Goal: Information Seeking & Learning: Learn about a topic

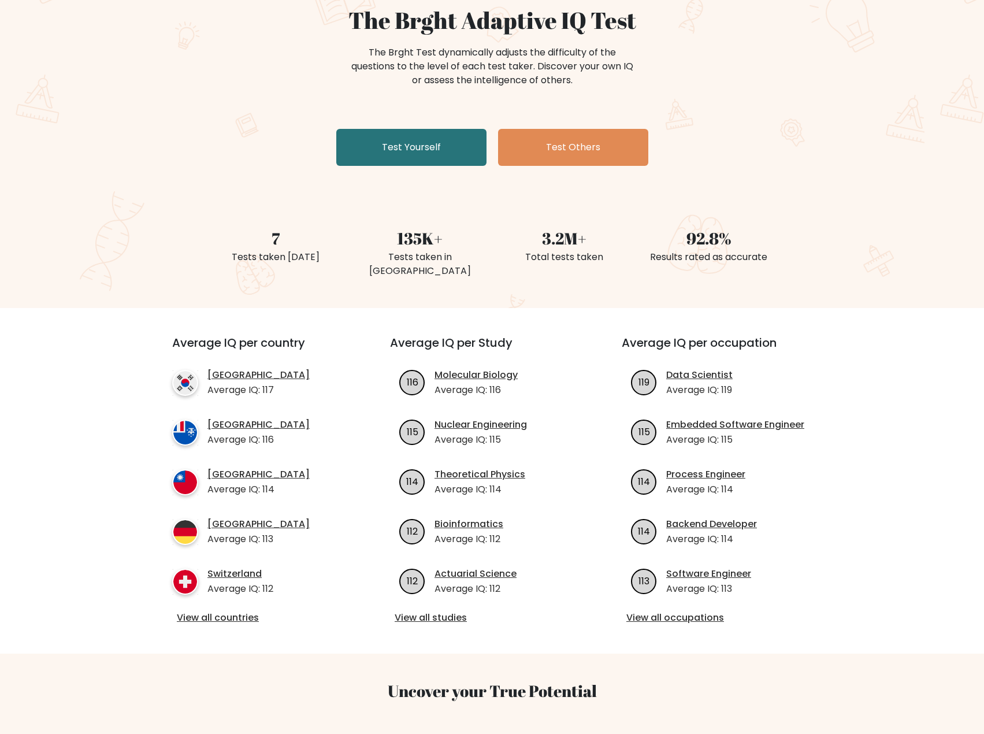
scroll to position [116, 0]
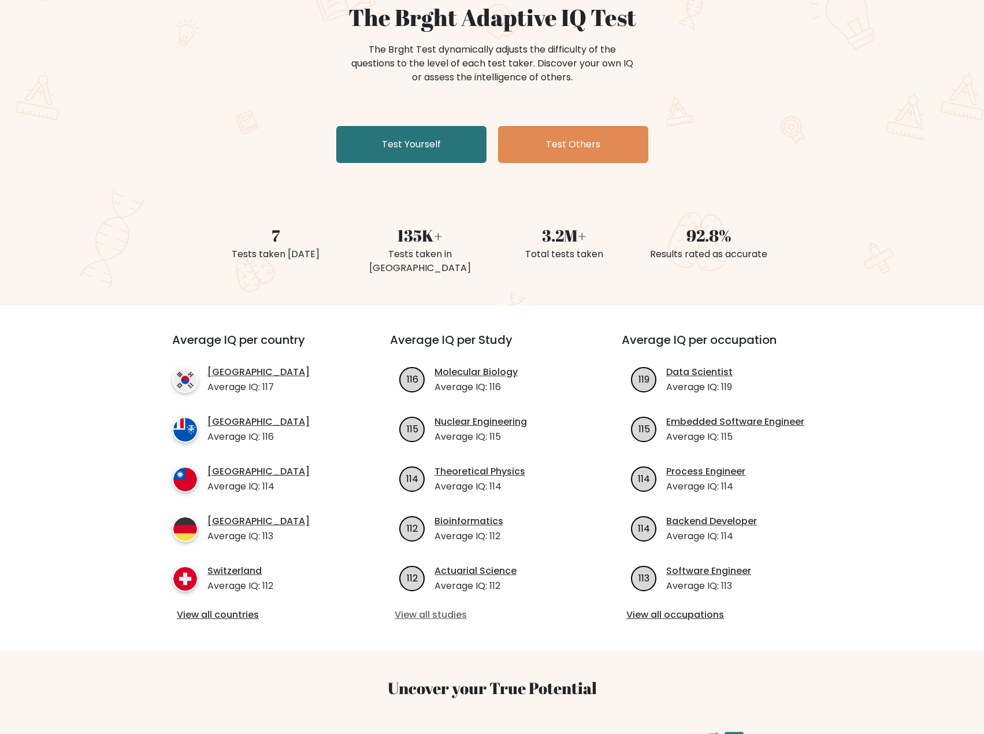
click at [428, 608] on link "View all studies" at bounding box center [491, 615] width 195 height 14
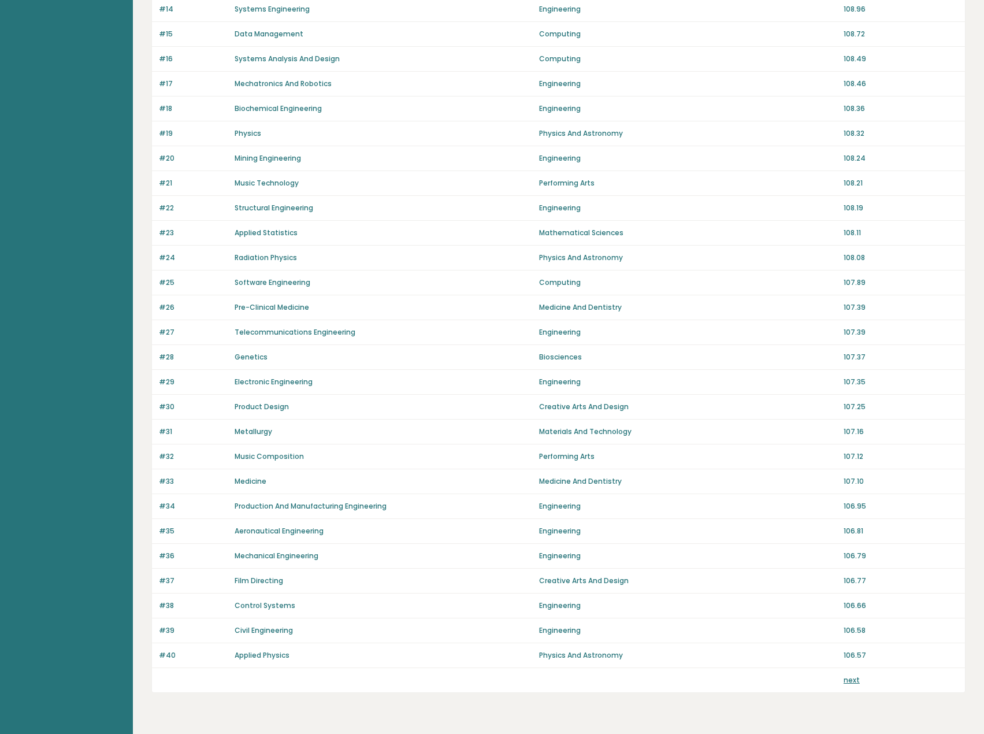
scroll to position [462, 0]
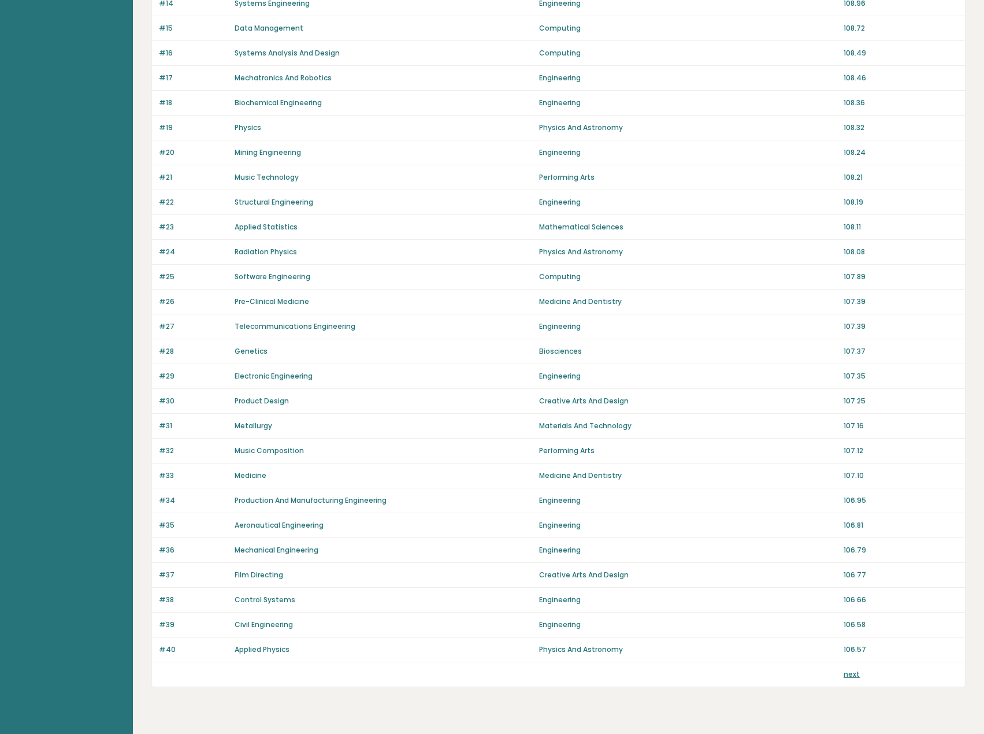
click at [848, 676] on link "next" at bounding box center [851, 674] width 16 height 10
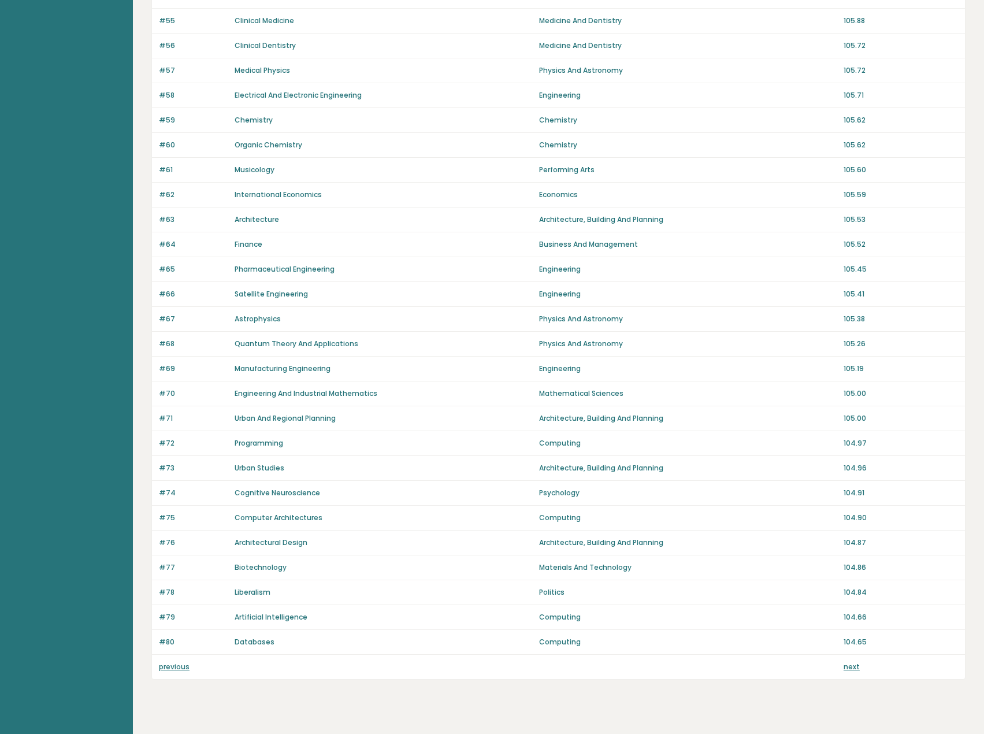
scroll to position [489, 0]
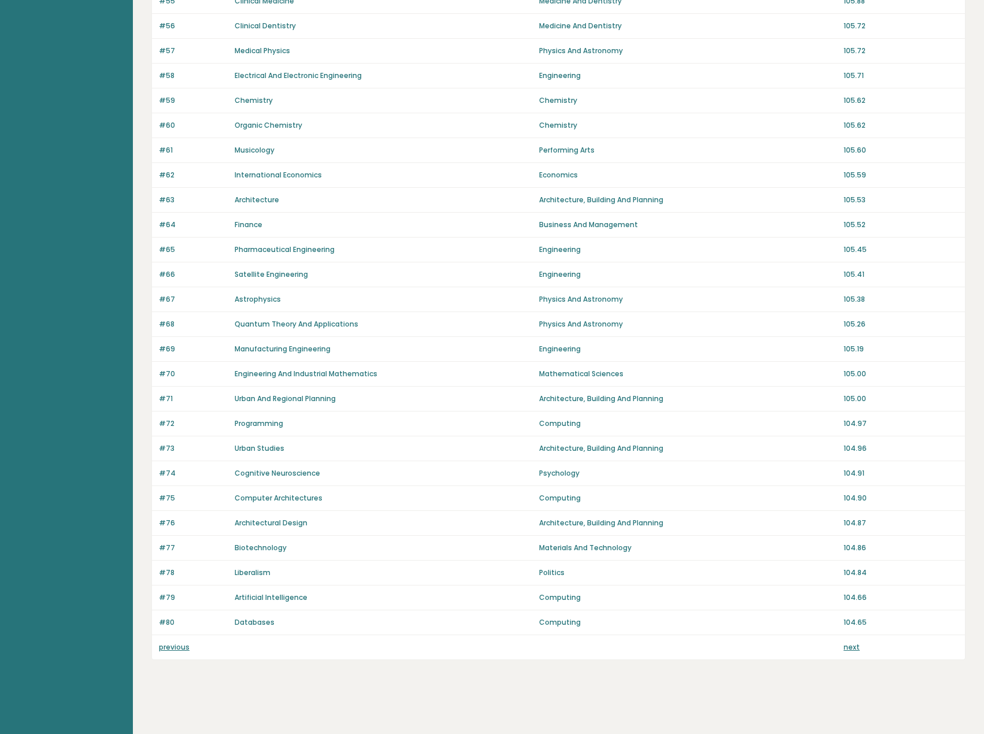
click at [851, 651] on link "next" at bounding box center [851, 647] width 16 height 10
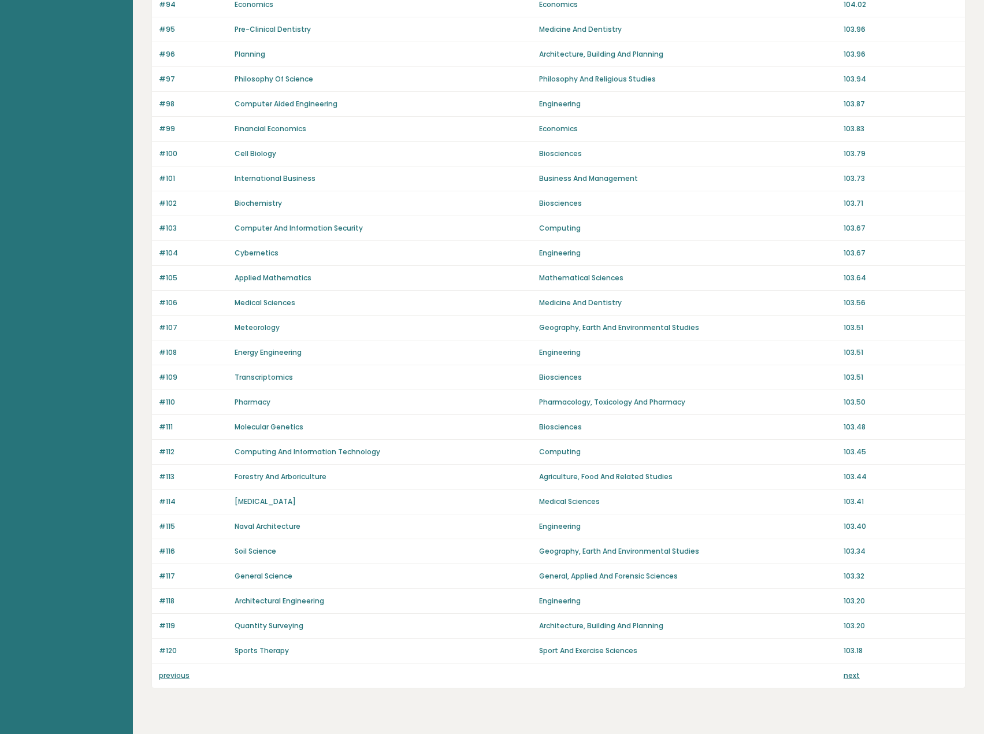
scroll to position [462, 0]
click at [856, 674] on link "next" at bounding box center [851, 674] width 16 height 10
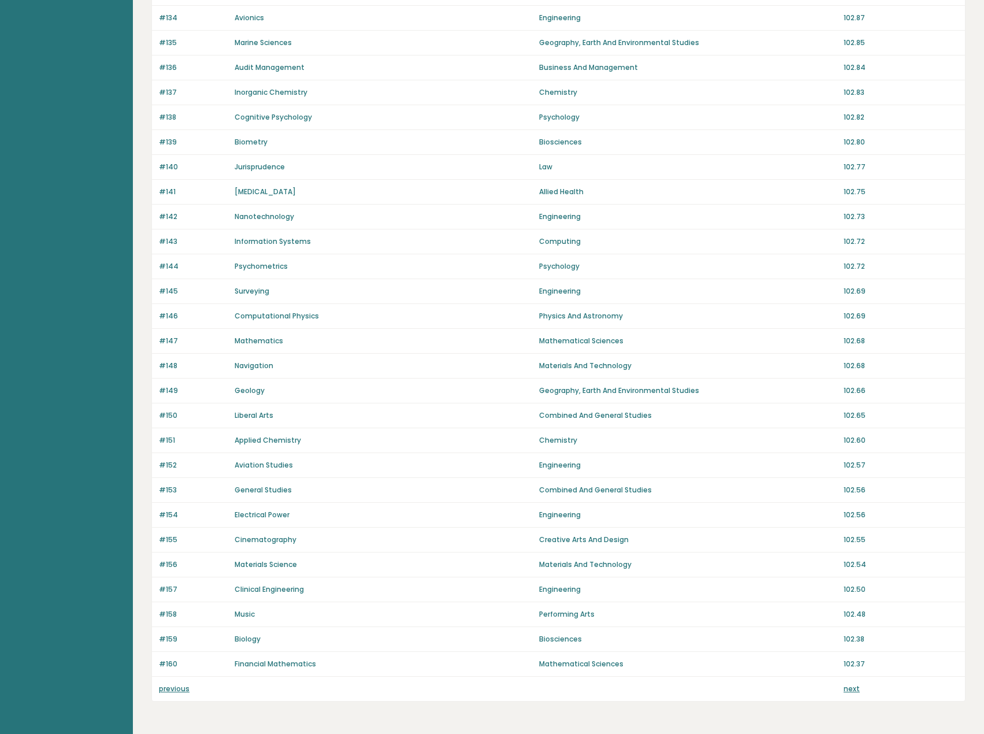
scroll to position [489, 0]
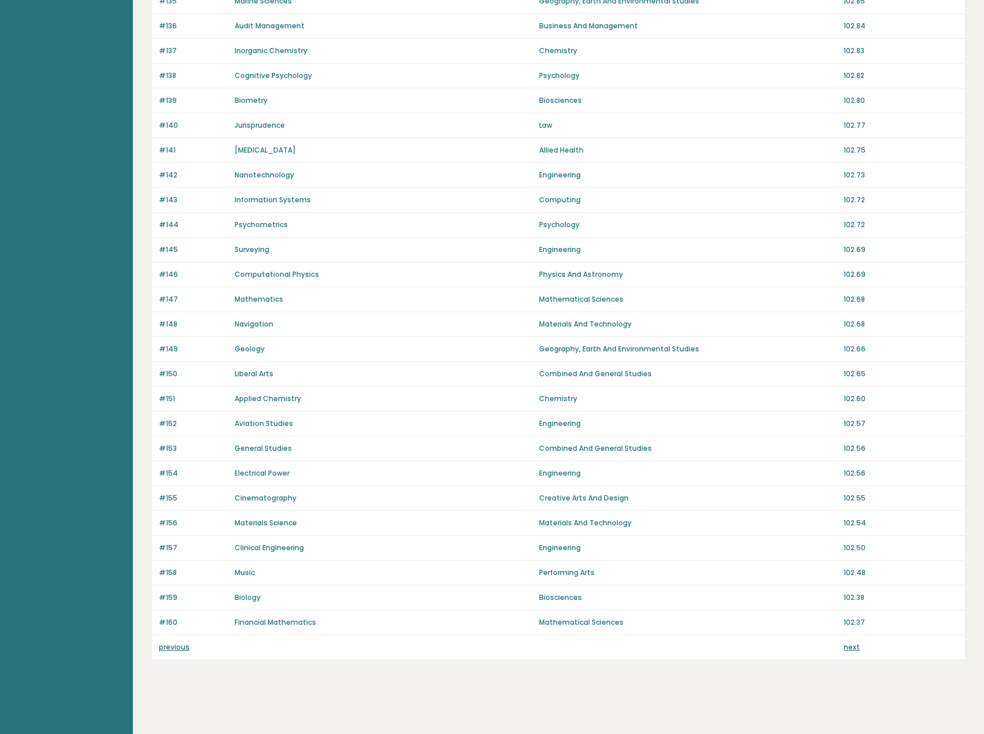
click at [847, 646] on link "next" at bounding box center [851, 647] width 16 height 10
click at [851, 642] on link "next" at bounding box center [851, 647] width 16 height 10
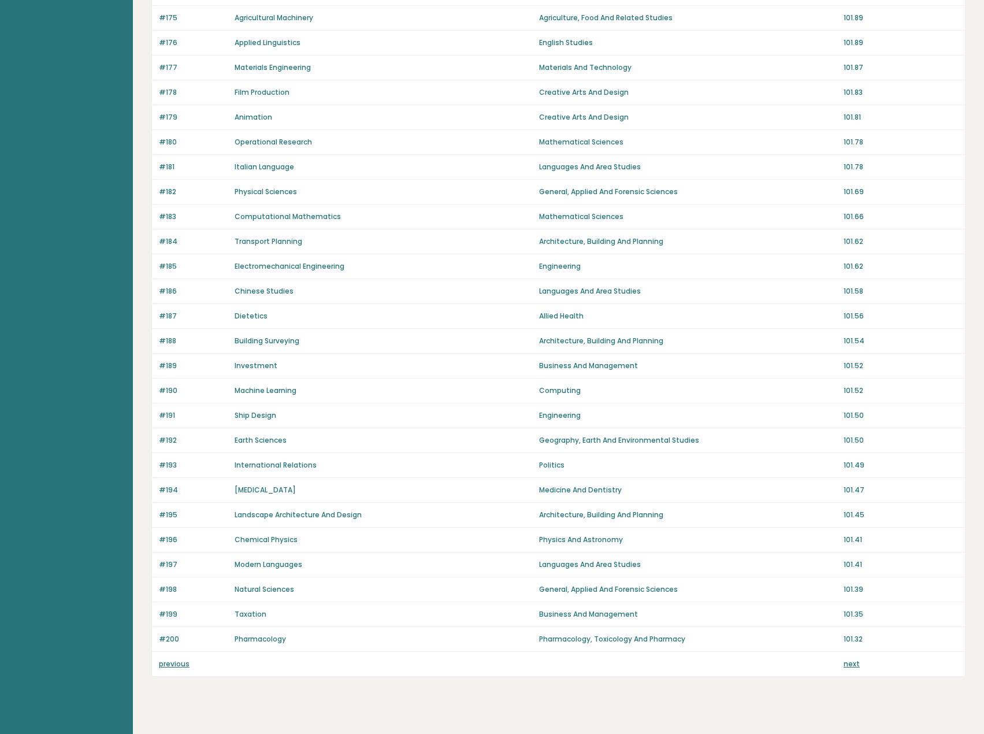
scroll to position [489, 0]
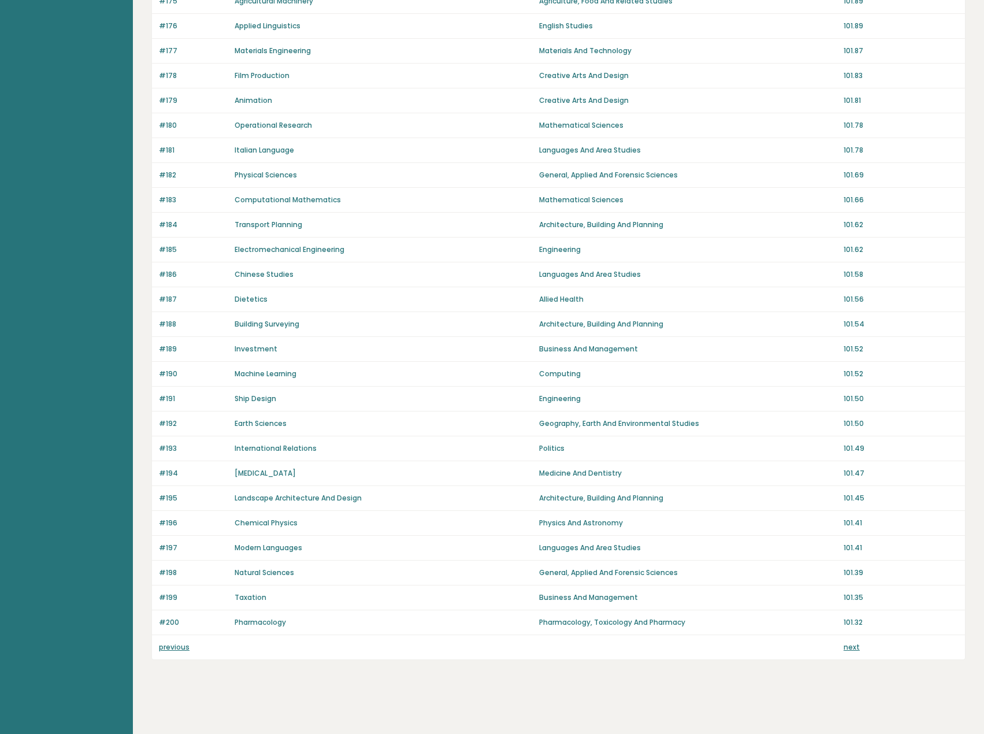
click at [853, 649] on link "next" at bounding box center [851, 647] width 16 height 10
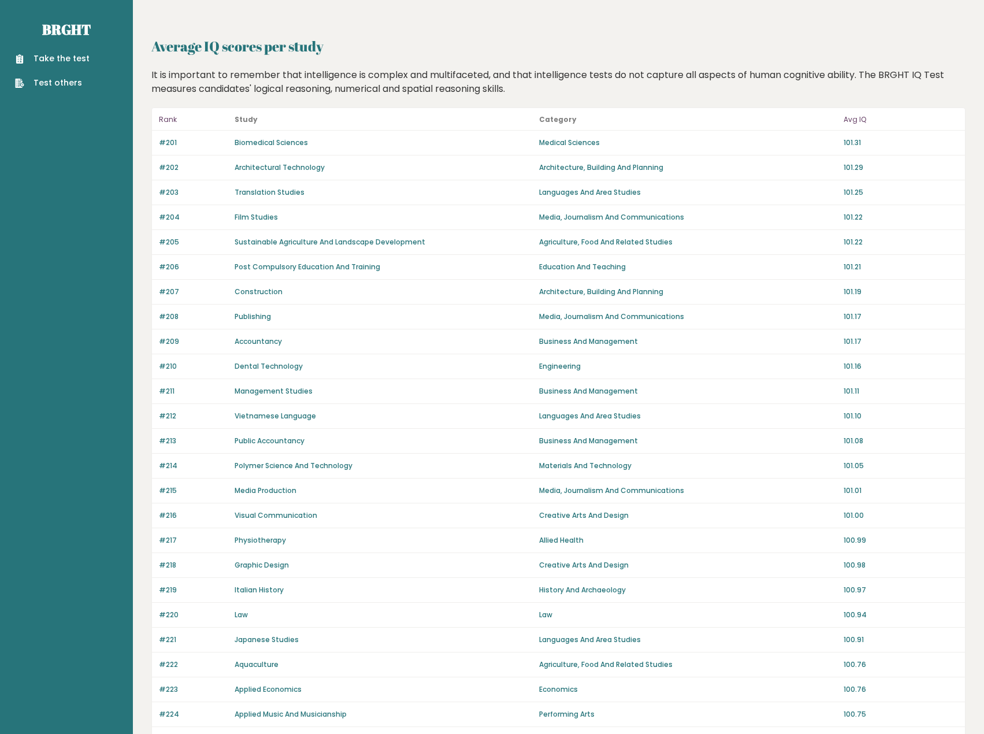
click at [852, 644] on div "#221 Japanese Studies Languages And Area Studies 100.91" at bounding box center [558, 639] width 813 height 25
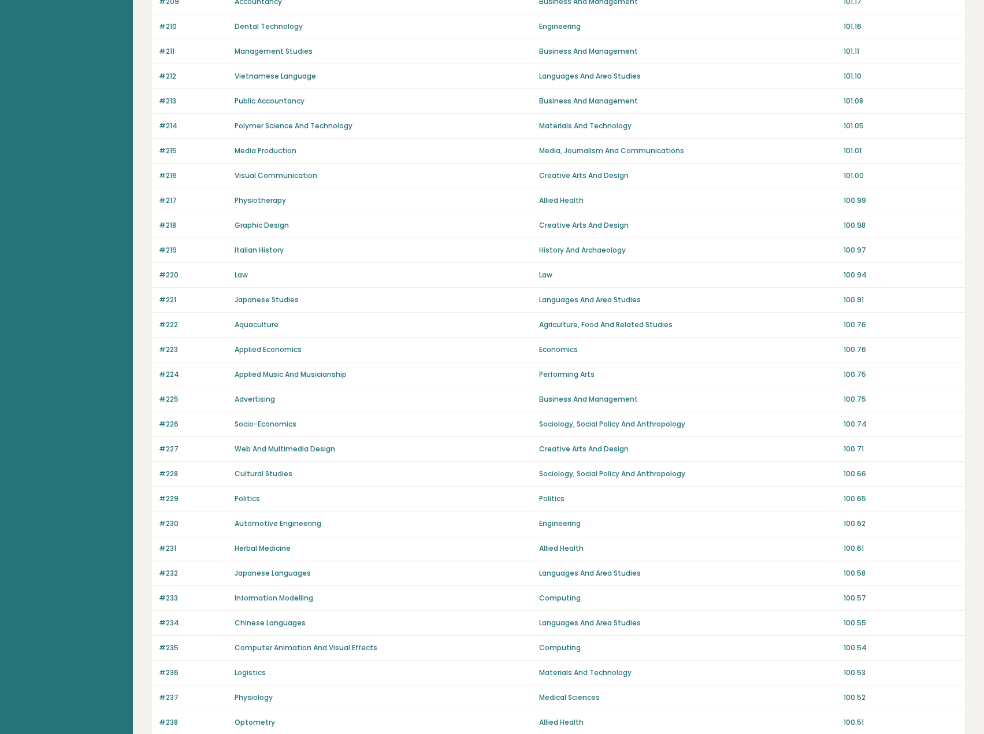
scroll to position [462, 0]
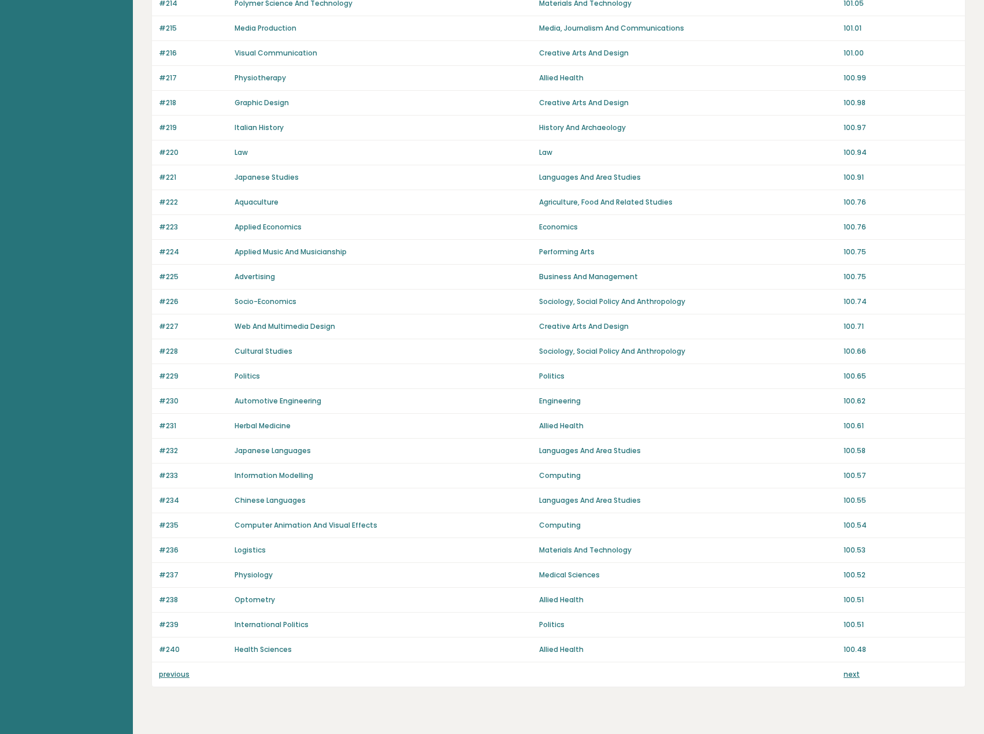
click at [854, 675] on link "next" at bounding box center [851, 674] width 16 height 10
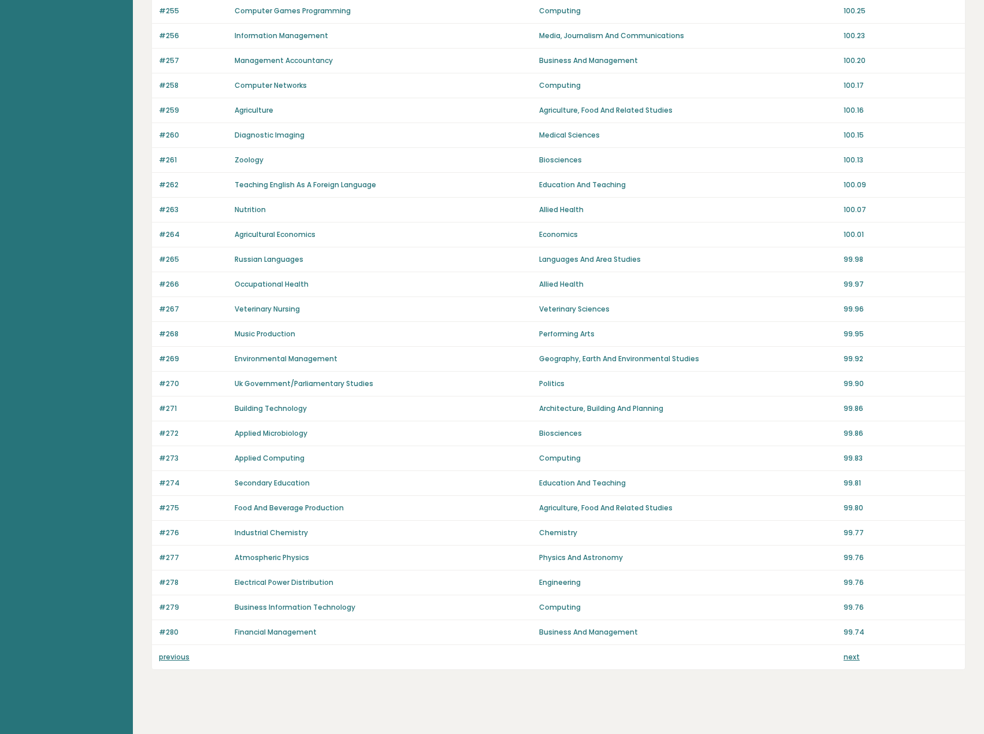
scroll to position [489, 0]
